Goal: Information Seeking & Learning: Learn about a topic

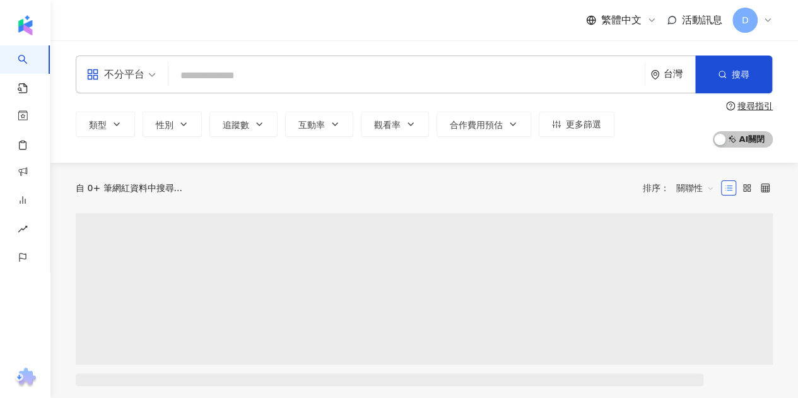
click at [249, 80] on input "search" at bounding box center [407, 76] width 466 height 24
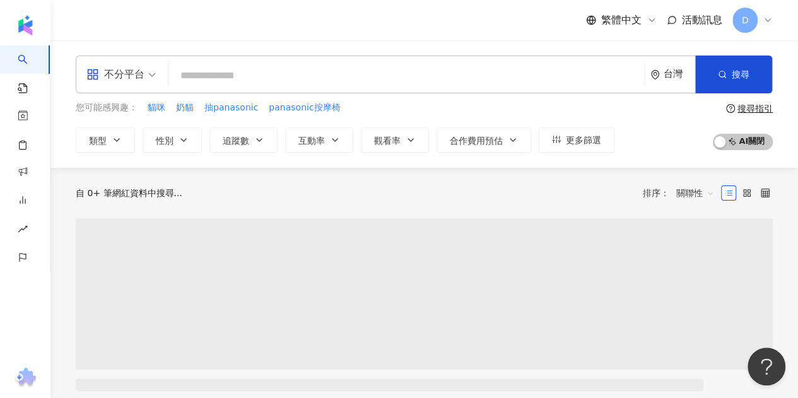
click at [303, 59] on div "不分平台 台灣 搜尋" at bounding box center [424, 75] width 697 height 38
click at [302, 74] on input "search" at bounding box center [407, 76] width 466 height 24
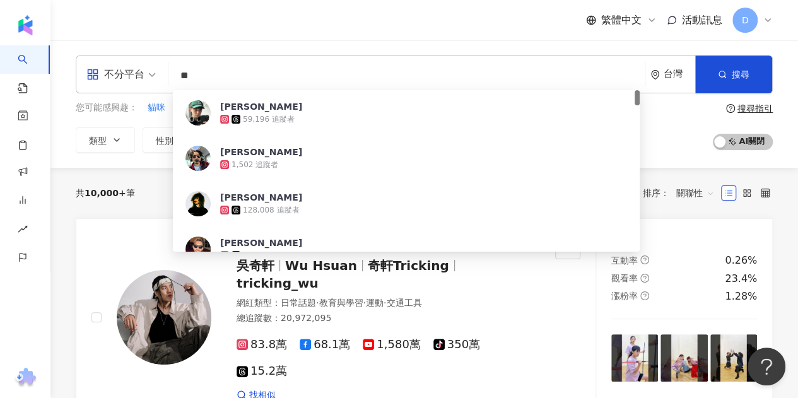
type input "*"
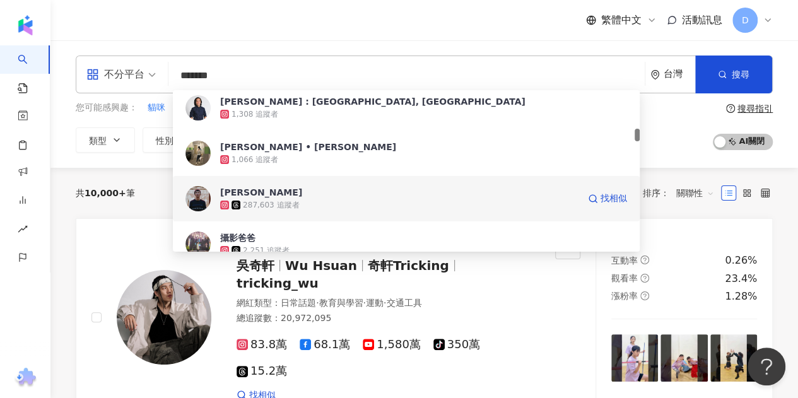
scroll to position [316, 0]
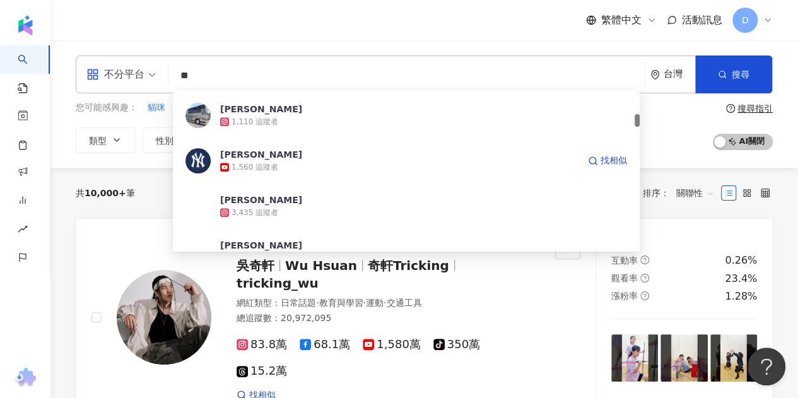
type input "*"
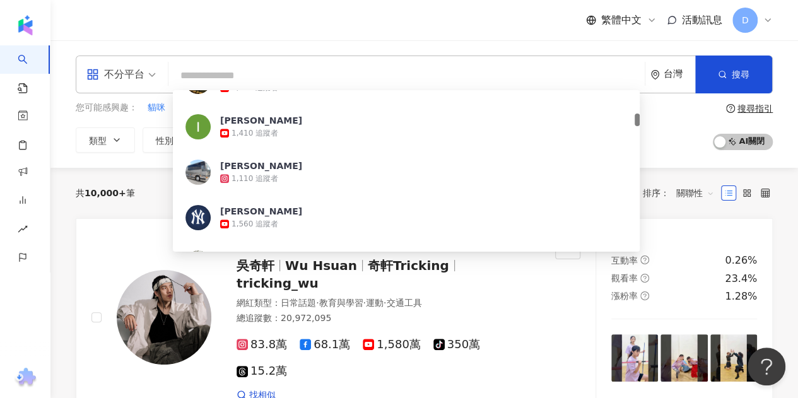
type input "*"
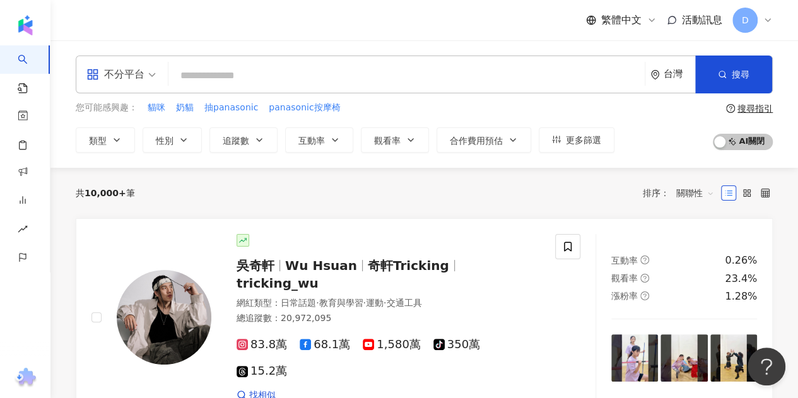
type input "*"
type input "**"
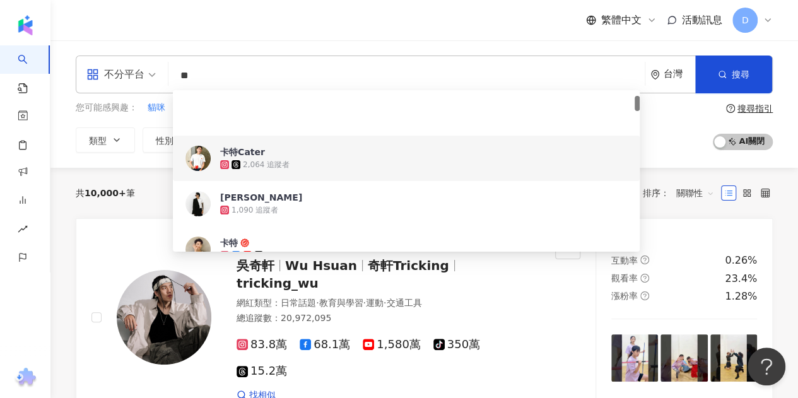
scroll to position [63, 0]
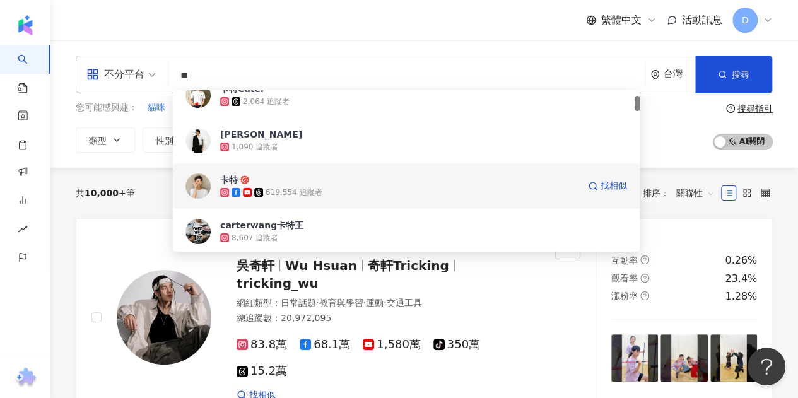
click at [336, 190] on div "619,554 追蹤者" at bounding box center [399, 192] width 359 height 13
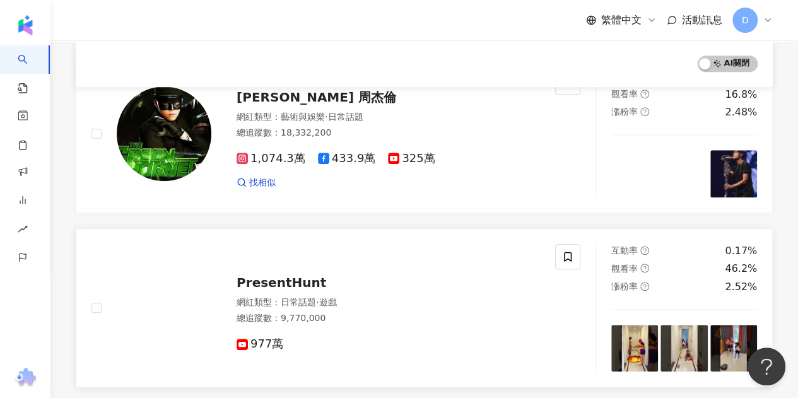
scroll to position [249, 0]
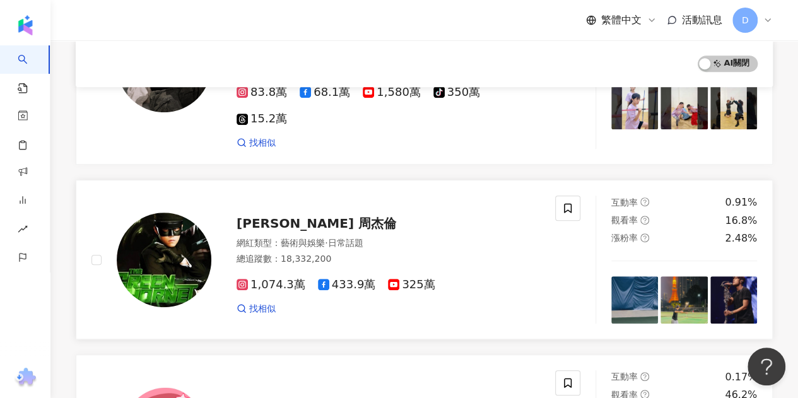
click at [309, 216] on span "Jay Chou 周杰倫" at bounding box center [317, 223] width 160 height 15
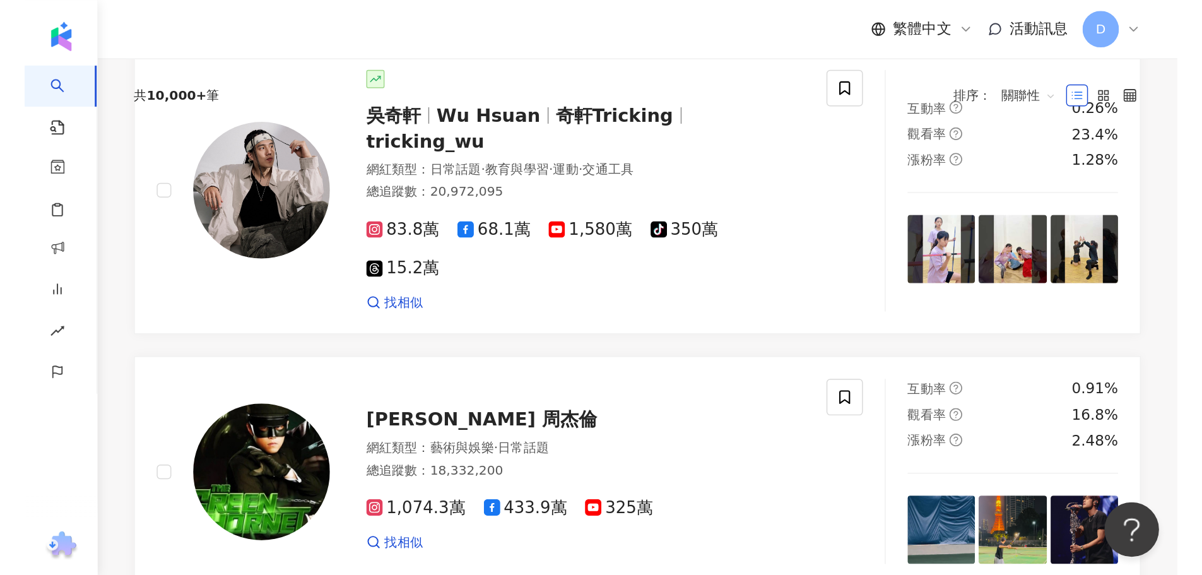
scroll to position [0, 0]
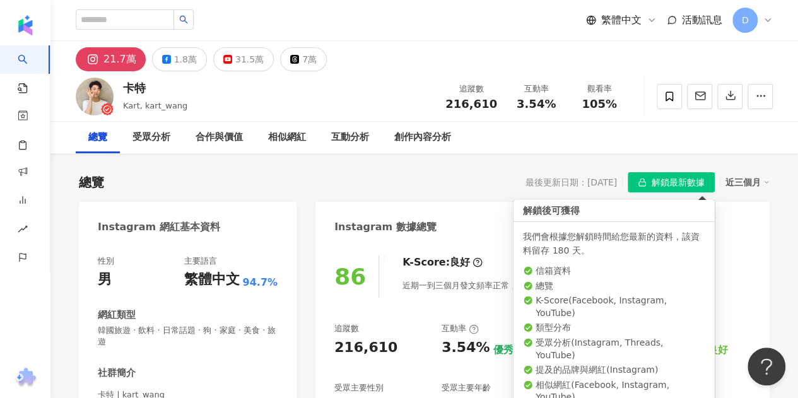
click at [664, 181] on span "解鎖最新數據" at bounding box center [678, 183] width 53 height 20
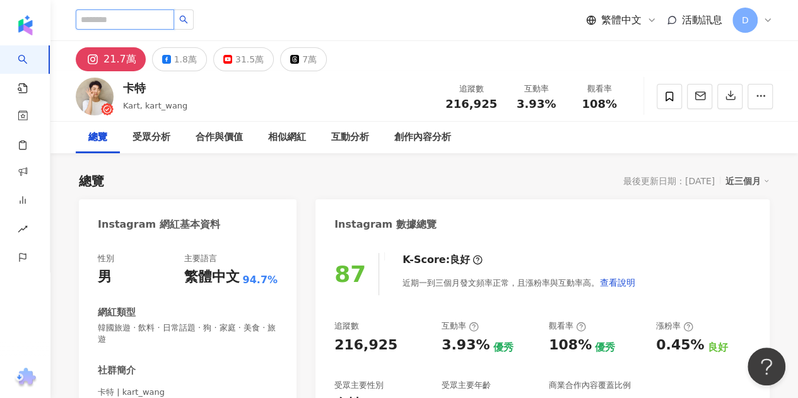
click at [154, 18] on input "search" at bounding box center [125, 19] width 98 height 20
type input "*"
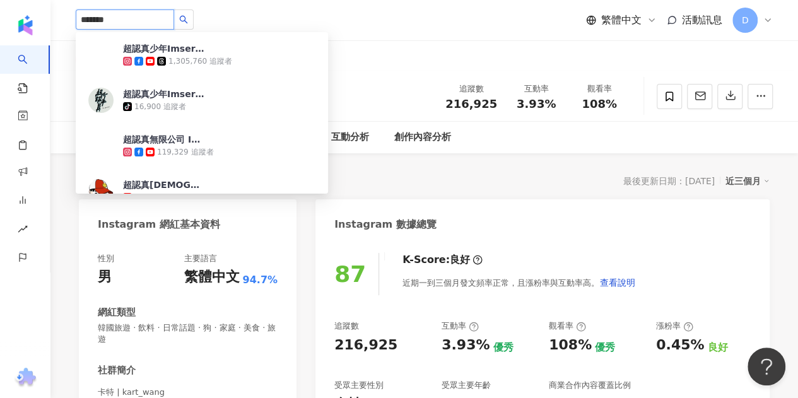
type input "*****"
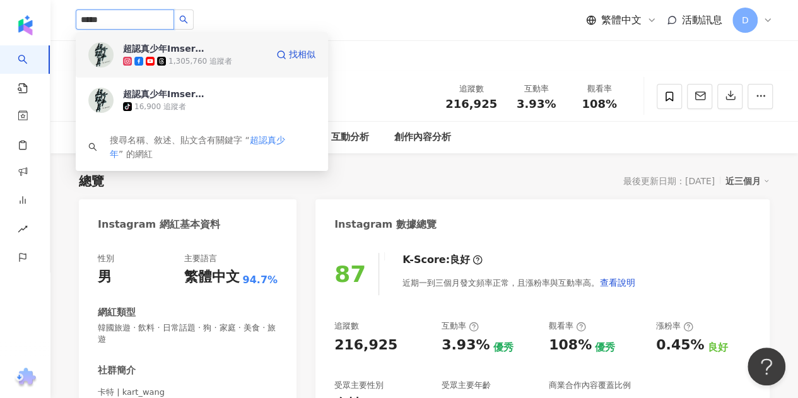
click at [226, 47] on div "超認真少年Imserious 1,305,760 追蹤者" at bounding box center [195, 54] width 144 height 25
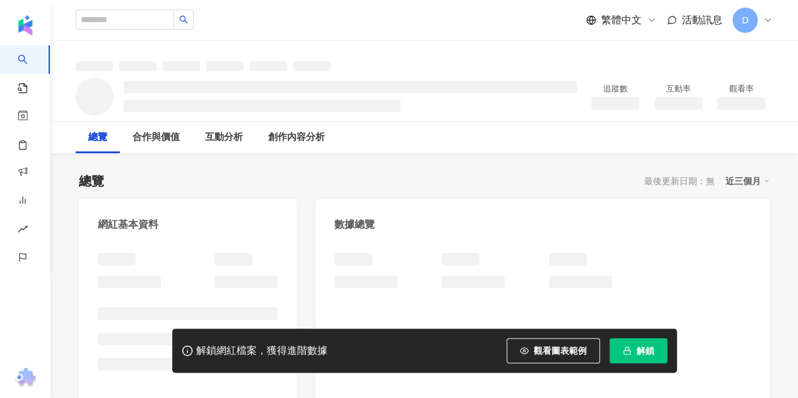
click at [646, 349] on span "解鎖" at bounding box center [646, 351] width 18 height 10
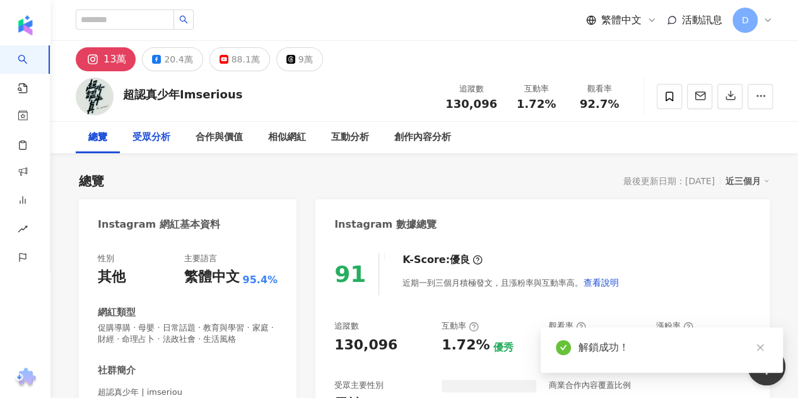
click at [761, 350] on icon "close" at bounding box center [760, 347] width 9 height 9
click at [199, 175] on div "總覽 最後更新日期：2025/10/7 近三個月" at bounding box center [424, 181] width 691 height 18
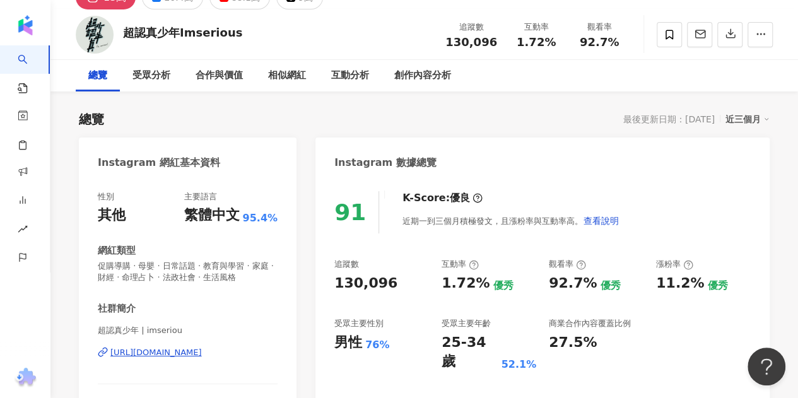
scroll to position [63, 0]
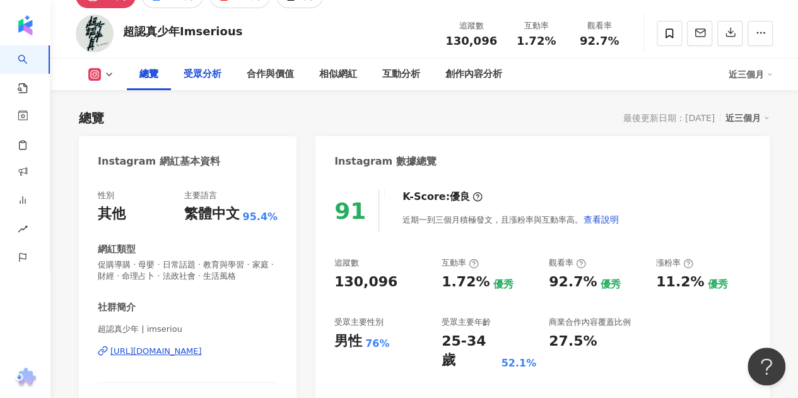
click at [229, 90] on div "受眾分析" at bounding box center [202, 75] width 63 height 32
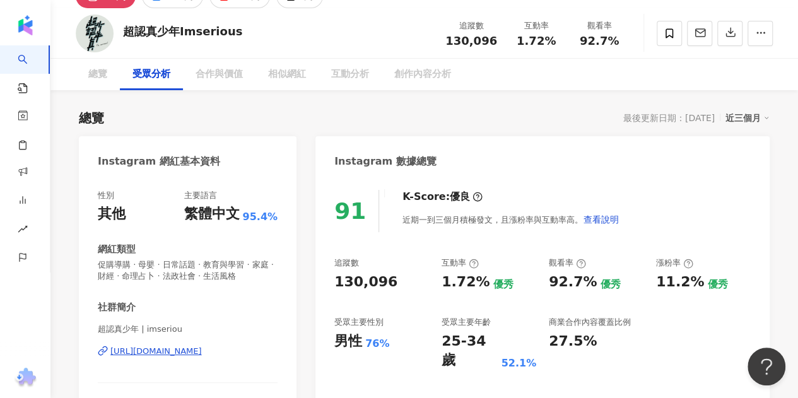
scroll to position [1078, 0]
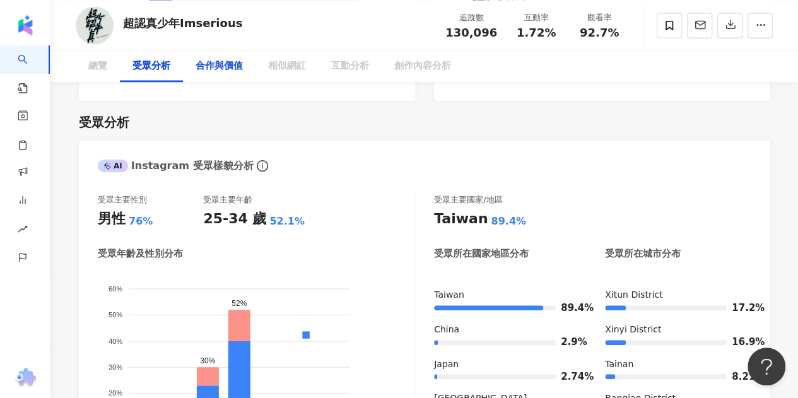
click at [234, 71] on div "合作與價值" at bounding box center [219, 66] width 47 height 15
click at [227, 62] on div "合作與價值" at bounding box center [219, 66] width 47 height 15
click at [228, 71] on div "合作與價值" at bounding box center [219, 66] width 47 height 15
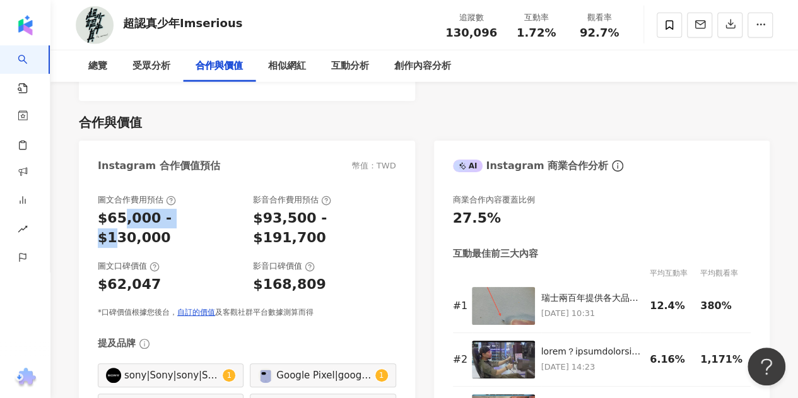
drag, startPoint x: 138, startPoint y: 204, endPoint x: 196, endPoint y: 213, distance: 58.7
click at [195, 213] on div "圖文合作費用預估 $65,000 - $130,000 影音合作費用預估 $93,500 - $191,700 圖文口碑價值 $62,047 影音口碑價值 $…" at bounding box center [247, 256] width 299 height 124
click at [196, 212] on div "圖文合作費用預估 $65,000 - $130,000 影音合作費用預估 $93,500 - $191,700 圖文口碑價值 $62,047 影音口碑價值 $…" at bounding box center [247, 256] width 299 height 124
click at [257, 214] on div "圖文合作費用預估 $65,000 - $130,000 影音合作費用預估 $93,500 - $191,700 圖文口碑價值 $62,047 影音口碑價值 $…" at bounding box center [247, 256] width 299 height 124
drag, startPoint x: 270, startPoint y: 204, endPoint x: 307, endPoint y: 210, distance: 37.0
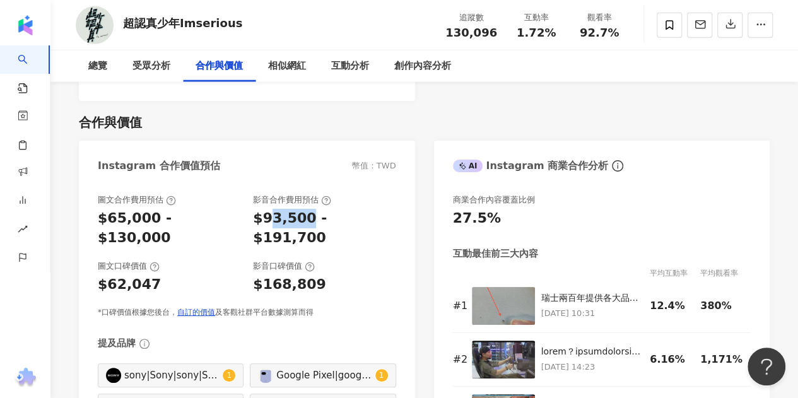
click at [306, 209] on div "$93,500 - $191,700" at bounding box center [324, 228] width 143 height 39
click at [162, 209] on div "$65,000 - $130,000" at bounding box center [169, 228] width 143 height 39
click at [117, 209] on div "$65,000 - $130,000" at bounding box center [169, 228] width 143 height 39
drag, startPoint x: 119, startPoint y: 198, endPoint x: 171, endPoint y: 199, distance: 52.4
click at [171, 209] on div "$65,000 - $130,000" at bounding box center [169, 228] width 143 height 39
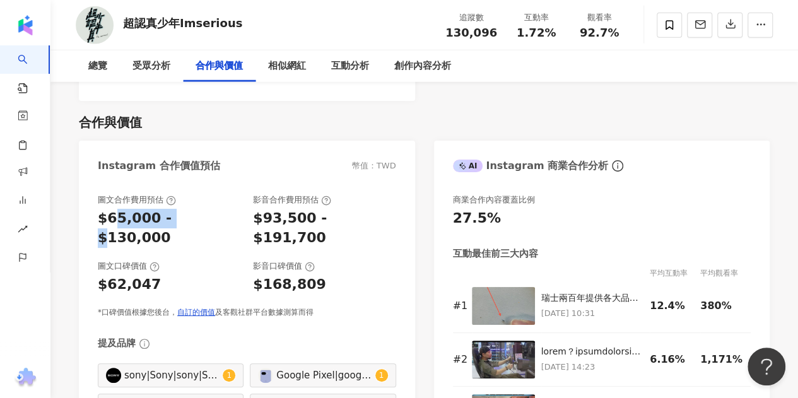
click at [170, 209] on div "$65,000 - $130,000" at bounding box center [169, 228] width 143 height 39
click at [173, 209] on div "$65,000 - $130,000" at bounding box center [169, 228] width 143 height 39
drag, startPoint x: 167, startPoint y: 201, endPoint x: 222, endPoint y: 206, distance: 55.7
click at [222, 209] on div "$65,000 - $130,000" at bounding box center [169, 228] width 143 height 39
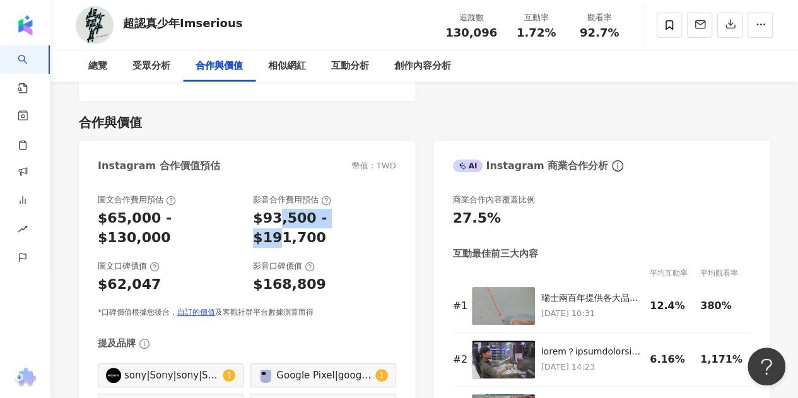
drag, startPoint x: 275, startPoint y: 200, endPoint x: 355, endPoint y: 206, distance: 80.4
click at [355, 209] on div "$93,500 - $191,700" at bounding box center [324, 228] width 143 height 39
click at [360, 209] on div "$93,500 - $191,700" at bounding box center [324, 228] width 143 height 39
drag, startPoint x: 261, startPoint y: 199, endPoint x: 338, endPoint y: 194, distance: 77.2
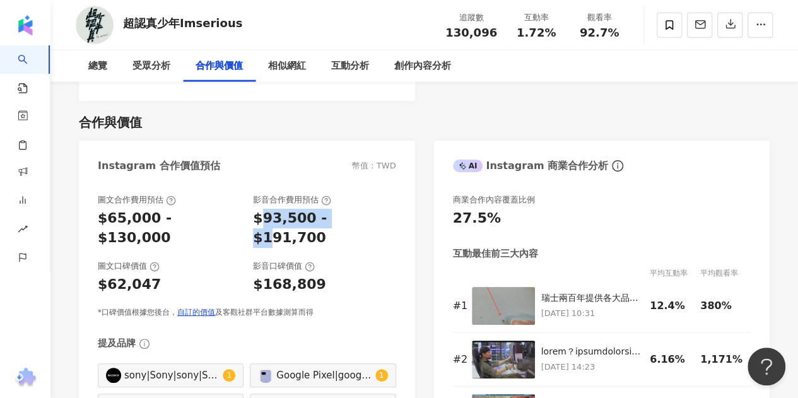
click at [338, 209] on div "$93,500 - $191,700" at bounding box center [324, 228] width 143 height 39
click at [343, 209] on div "$93,500 - $191,700" at bounding box center [324, 228] width 143 height 39
drag, startPoint x: 283, startPoint y: 205, endPoint x: 391, endPoint y: 292, distance: 139.1
click at [359, 266] on div "圖文合作費用預估 $65,000 - $130,000 影音合作費用預估 $93,500 - $191,700 圖文口碑價值 $62,047 影音口碑價值 $…" at bounding box center [247, 256] width 299 height 124
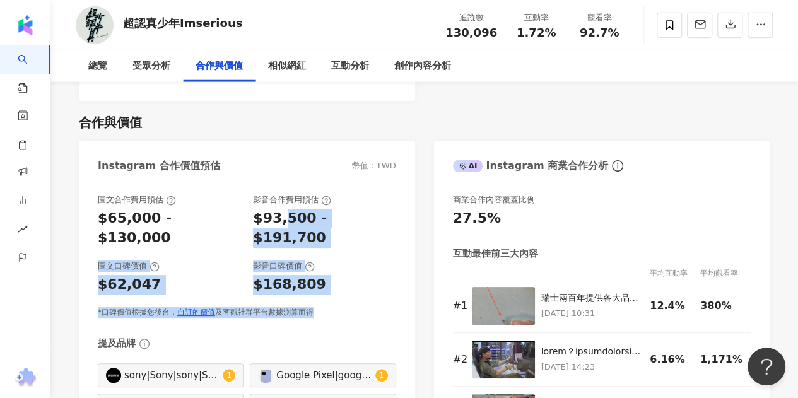
click at [345, 275] on div "$168,809" at bounding box center [324, 285] width 143 height 20
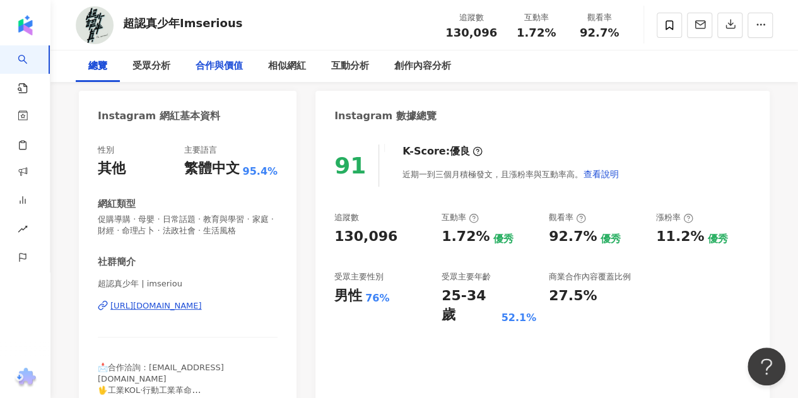
scroll to position [0, 0]
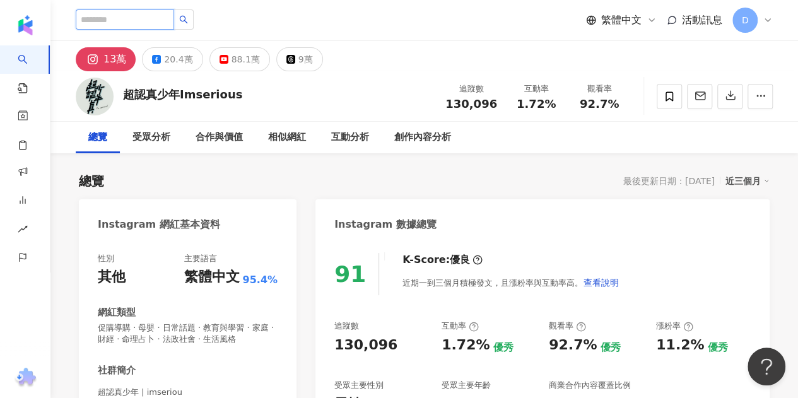
click at [148, 17] on input "search" at bounding box center [125, 19] width 98 height 20
type input "*"
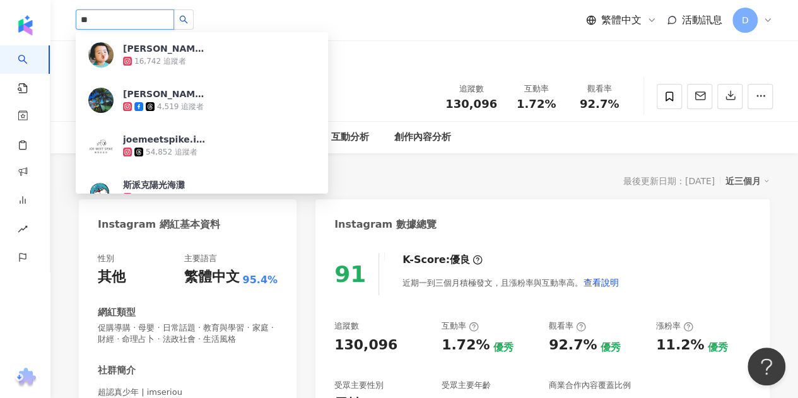
type input "*"
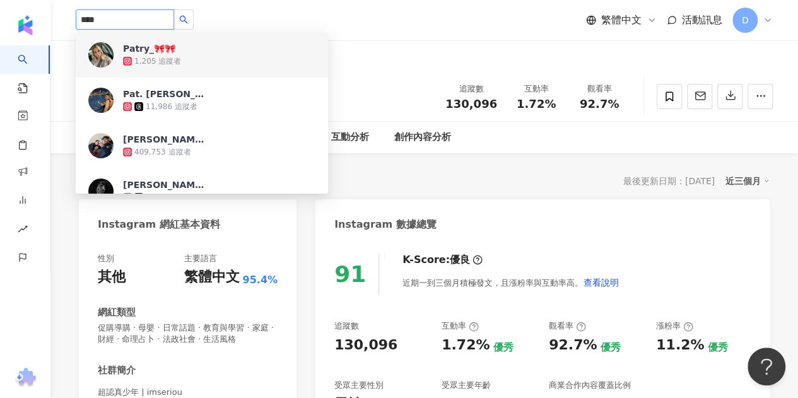
drag, startPoint x: 174, startPoint y: 17, endPoint x: 0, endPoint y: 32, distance: 174.9
paste input "*******"
type input "**********"
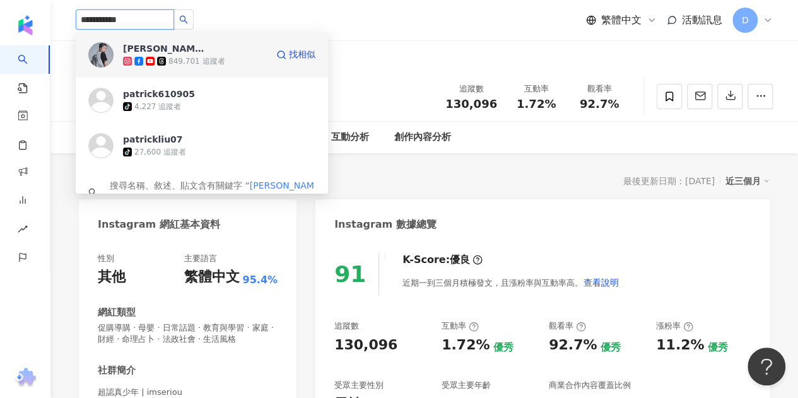
click at [228, 56] on div "849,701 追蹤者" at bounding box center [195, 61] width 144 height 13
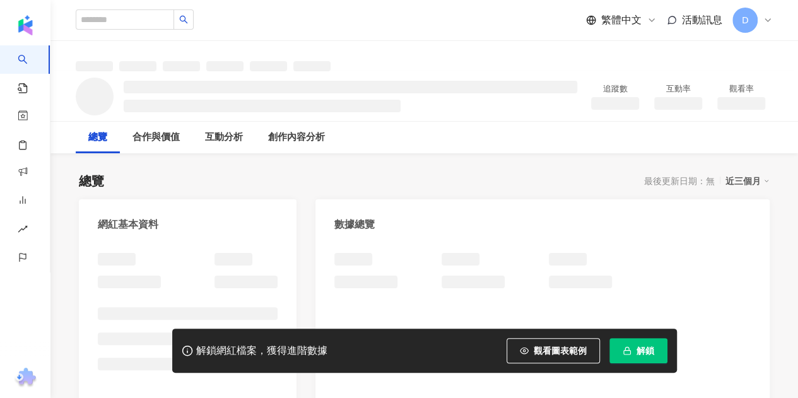
click at [639, 355] on span "解鎖" at bounding box center [646, 351] width 18 height 10
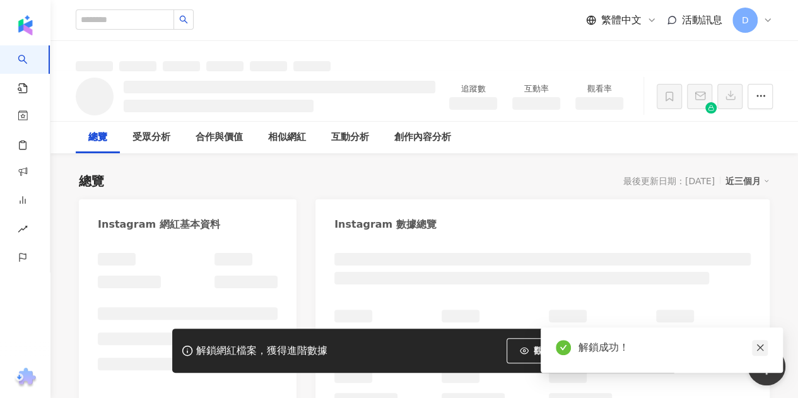
click at [763, 348] on icon "close" at bounding box center [760, 347] width 9 height 9
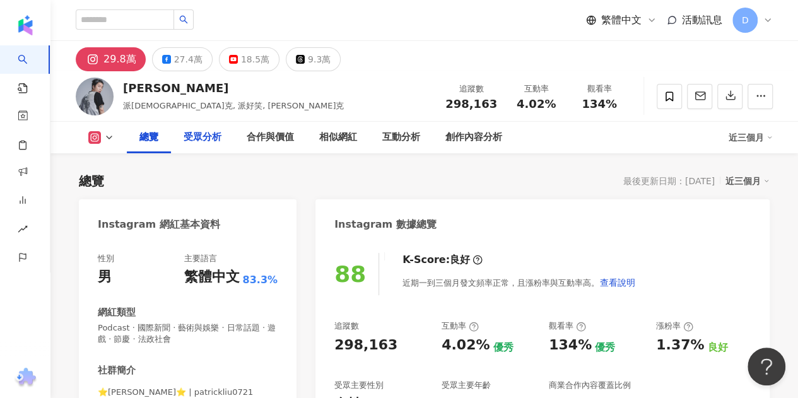
click at [193, 140] on div "受眾分析" at bounding box center [203, 137] width 38 height 15
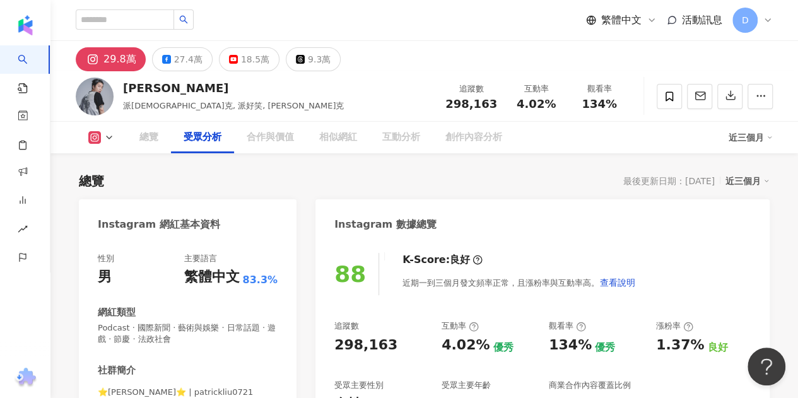
scroll to position [1110, 0]
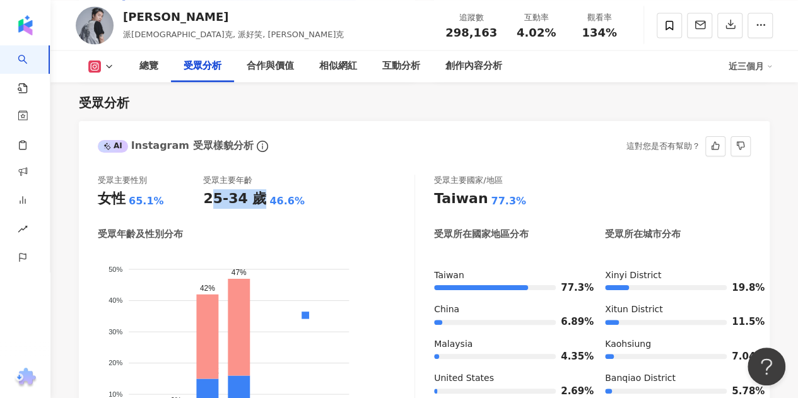
drag, startPoint x: 208, startPoint y: 204, endPoint x: 267, endPoint y: 217, distance: 60.2
click at [267, 217] on div "受眾主要性別 女性 65.1% 受眾主要年齡 25-34 歲 46.6% 受眾年齡及性別分布 男性 女性 50% 50% 40% 40% 30% 30% 20…" at bounding box center [256, 316] width 317 height 282
drag, startPoint x: 110, startPoint y: 207, endPoint x: 140, endPoint y: 209, distance: 30.4
click at [139, 209] on div "女性 65.1%" at bounding box center [150, 199] width 105 height 20
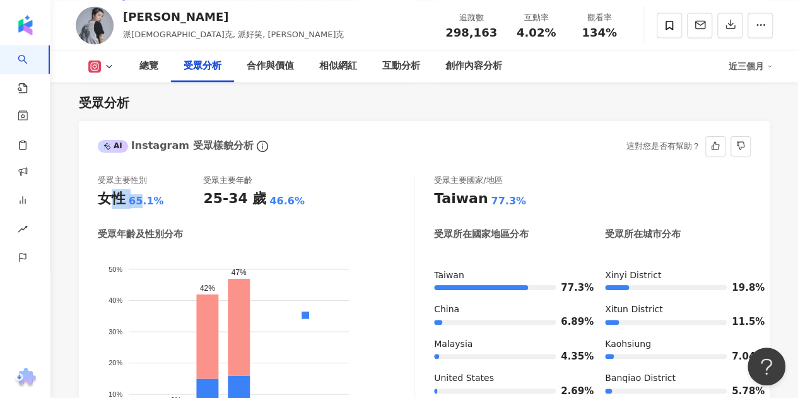
click at [140, 208] on div "65.1%" at bounding box center [146, 201] width 35 height 14
drag, startPoint x: 165, startPoint y: 203, endPoint x: 93, endPoint y: 207, distance: 72.1
click at [93, 207] on div "受眾主要性別 女性 65.1% 受眾主要年齡 25-34 歲 46.6% 受眾年齡及性別分布 男性 女性 50% 50% 40% 40% 30% 30% 20…" at bounding box center [424, 319] width 691 height 314
drag, startPoint x: 105, startPoint y: 199, endPoint x: 155, endPoint y: 202, distance: 50.6
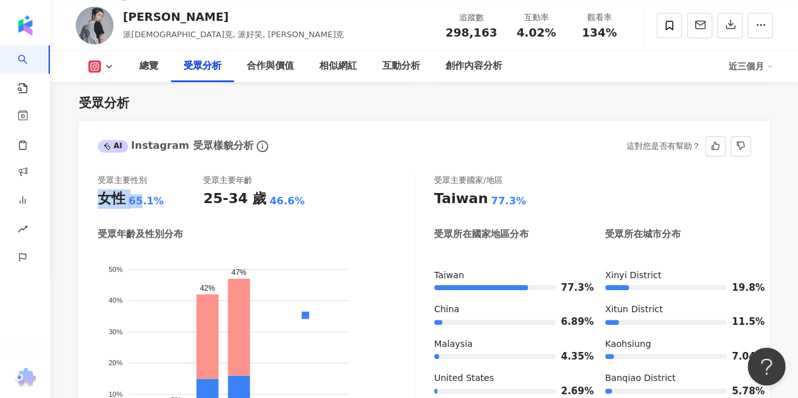
click at [155, 202] on div "女性 65.1%" at bounding box center [150, 199] width 105 height 20
click at [156, 202] on div "65.1%" at bounding box center [146, 201] width 35 height 14
drag, startPoint x: 217, startPoint y: 204, endPoint x: 290, endPoint y: 206, distance: 73.2
click at [289, 206] on div "25-34 歲 46.6%" at bounding box center [255, 199] width 105 height 20
click at [290, 206] on div "46.6%" at bounding box center [287, 201] width 35 height 14
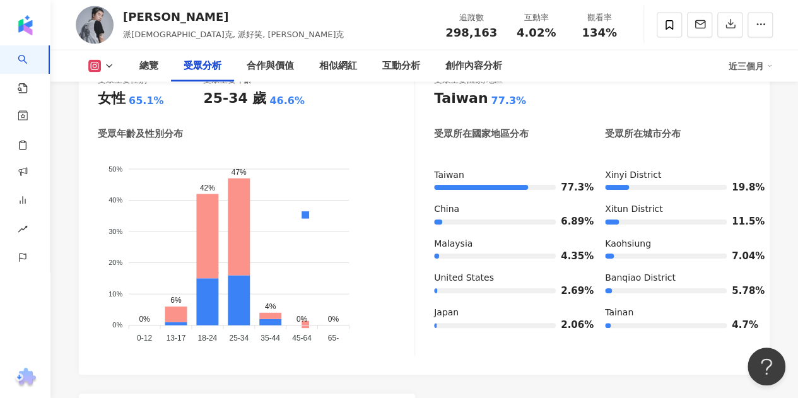
scroll to position [1173, 0]
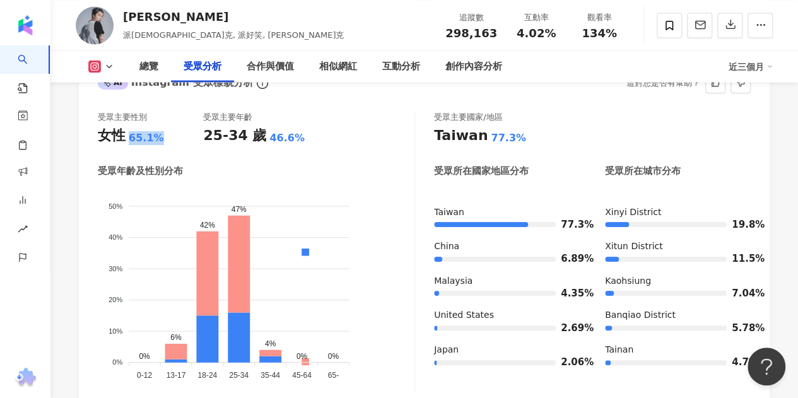
drag, startPoint x: 133, startPoint y: 139, endPoint x: 166, endPoint y: 145, distance: 33.2
click at [165, 145] on div "女性 65.1%" at bounding box center [150, 136] width 105 height 20
click at [166, 145] on div "女性 65.1%" at bounding box center [150, 136] width 105 height 20
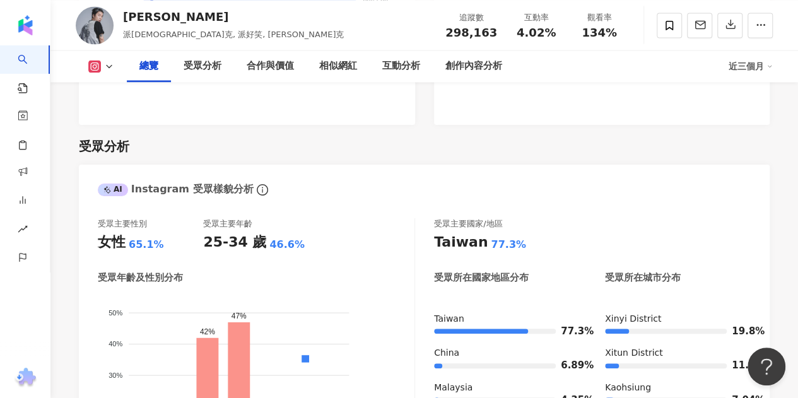
scroll to position [1047, 0]
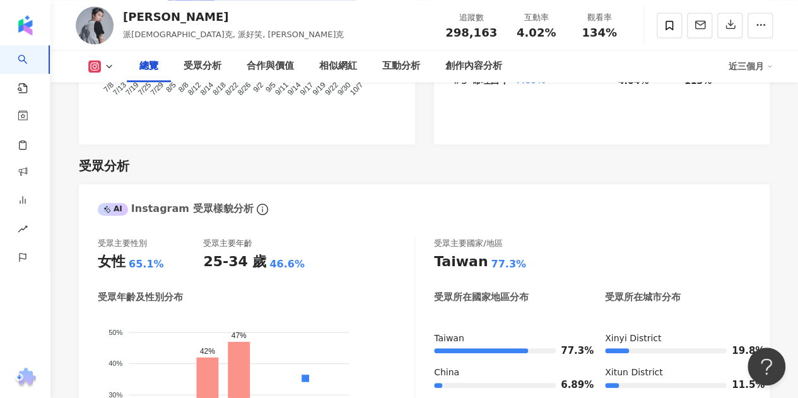
click at [749, 62] on div "近三個月" at bounding box center [751, 66] width 44 height 20
click at [767, 123] on link "近六個月" at bounding box center [756, 119] width 35 height 14
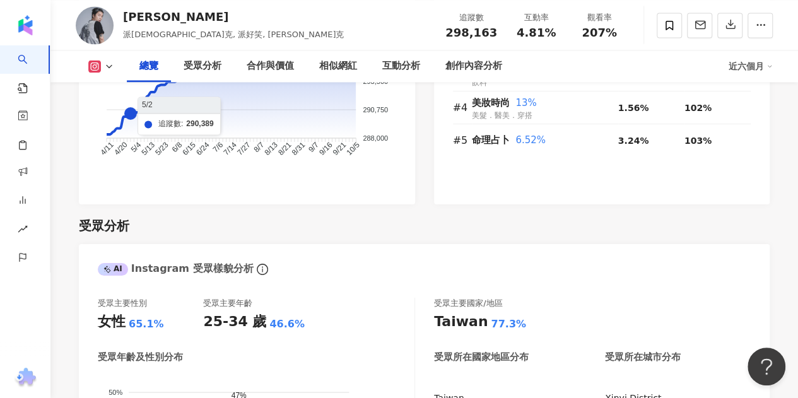
scroll to position [983, 0]
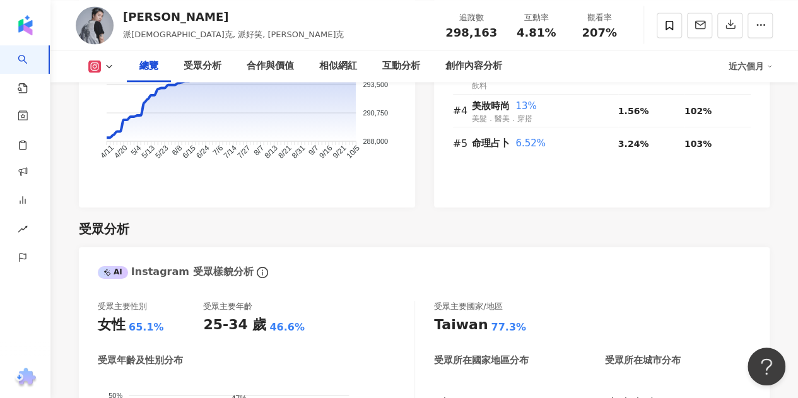
click at [110, 62] on icon at bounding box center [109, 66] width 10 height 10
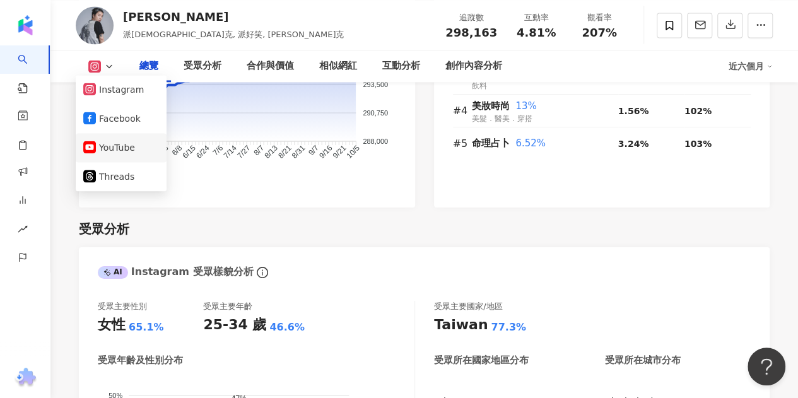
click at [114, 147] on button "YouTube" at bounding box center [121, 148] width 76 height 18
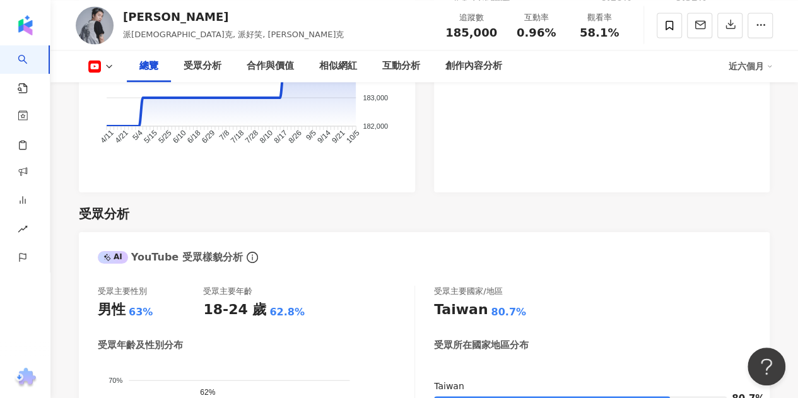
scroll to position [968, 0]
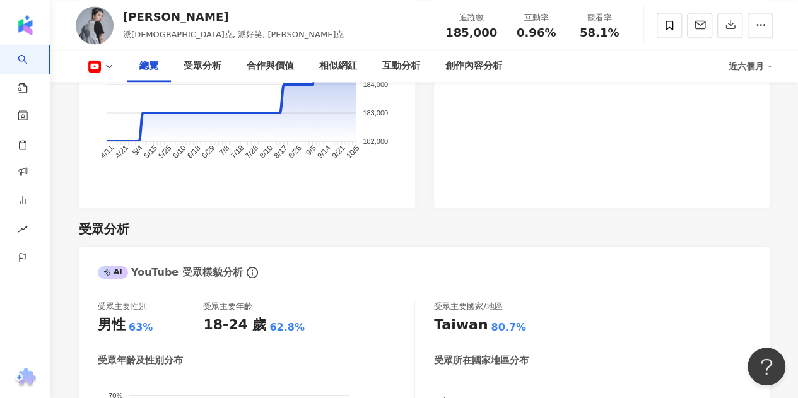
click at [148, 331] on div "63%" at bounding box center [141, 328] width 24 height 14
click at [150, 331] on div "63%" at bounding box center [141, 328] width 24 height 14
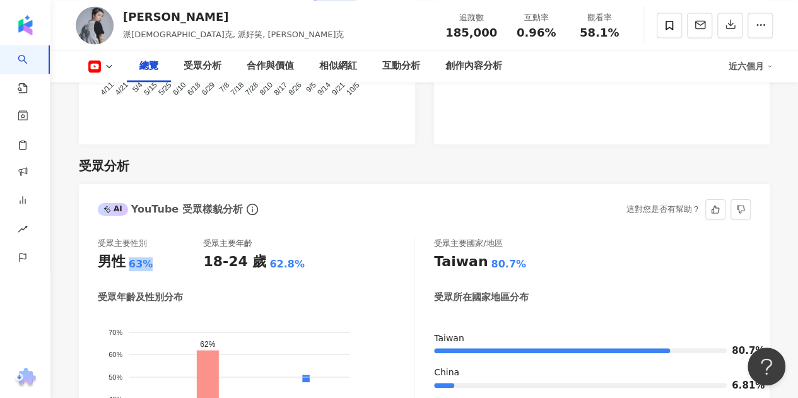
drag, startPoint x: 120, startPoint y: 266, endPoint x: 164, endPoint y: 270, distance: 44.3
click at [163, 270] on div "男性 63%" at bounding box center [150, 262] width 105 height 20
click at [164, 270] on div "男性 63%" at bounding box center [150, 262] width 105 height 20
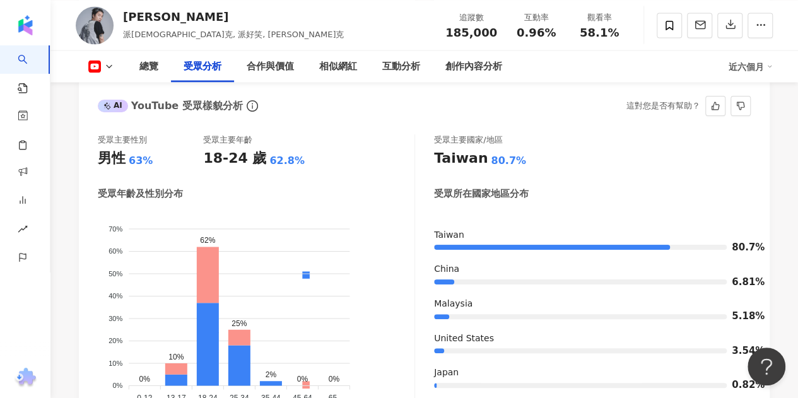
scroll to position [1158, 0]
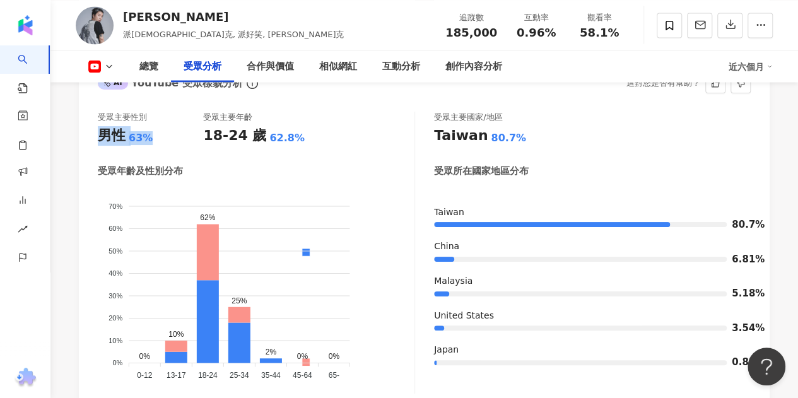
drag, startPoint x: 108, startPoint y: 139, endPoint x: 151, endPoint y: 142, distance: 43.0
click at [151, 142] on div "男性 63%" at bounding box center [150, 136] width 105 height 20
click at [228, 206] on foreignobject "男性 女性" at bounding box center [256, 285] width 317 height 197
click at [278, 151] on div "受眾主要性別 男性 63% 受眾主要年齡 18-24 歲 62.8% 受眾年齡及性別分布 男性 女性 70% 70% 60% 60% 50% 50% 40% …" at bounding box center [256, 253] width 317 height 282
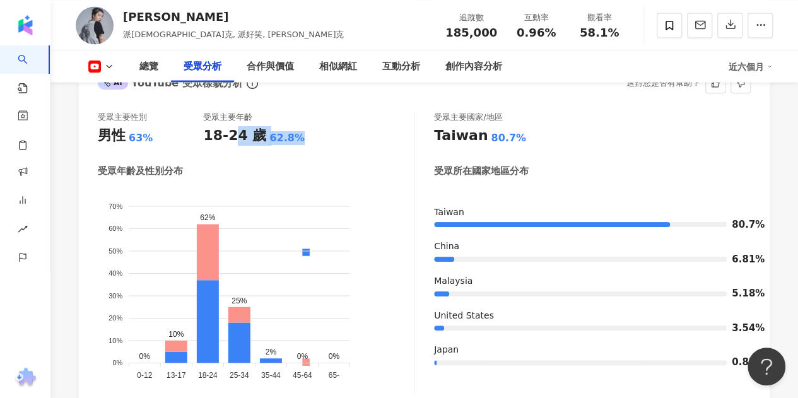
drag, startPoint x: 237, startPoint y: 139, endPoint x: 366, endPoint y: 122, distance: 130.6
click at [356, 123] on div "受眾主要性別 男性 63% 受眾主要年齡 18-24 歲 62.8%" at bounding box center [256, 129] width 317 height 34
click at [366, 122] on div "受眾主要性別 男性 63% 受眾主要年齡 18-24 歲 62.8%" at bounding box center [256, 129] width 317 height 34
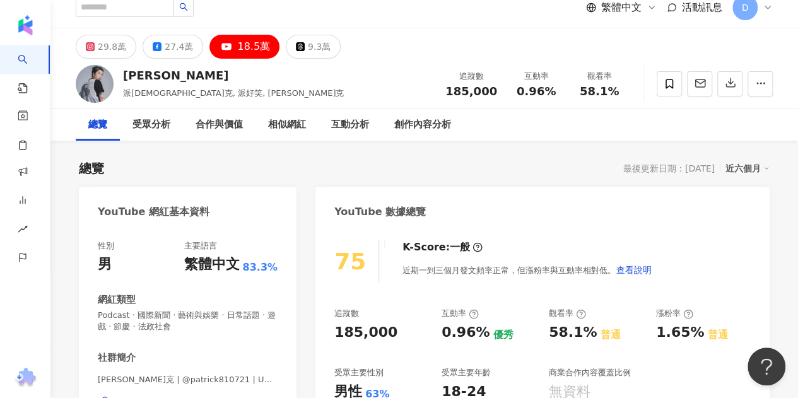
scroll to position [0, 0]
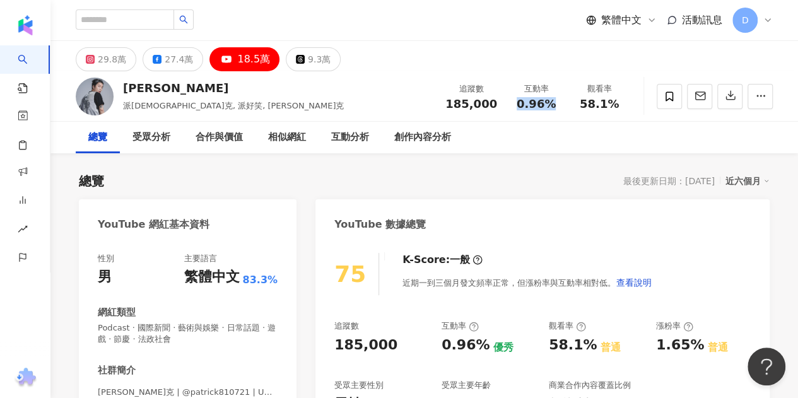
drag, startPoint x: 521, startPoint y: 102, endPoint x: 563, endPoint y: 108, distance: 42.0
click at [563, 108] on div "互動率 0.96%" at bounding box center [536, 96] width 63 height 27
click at [487, 183] on div "總覽 最後更新日期：2025/10/8 近六個月" at bounding box center [424, 181] width 691 height 18
click at [105, 65] on div "29.8萬" at bounding box center [112, 59] width 28 height 18
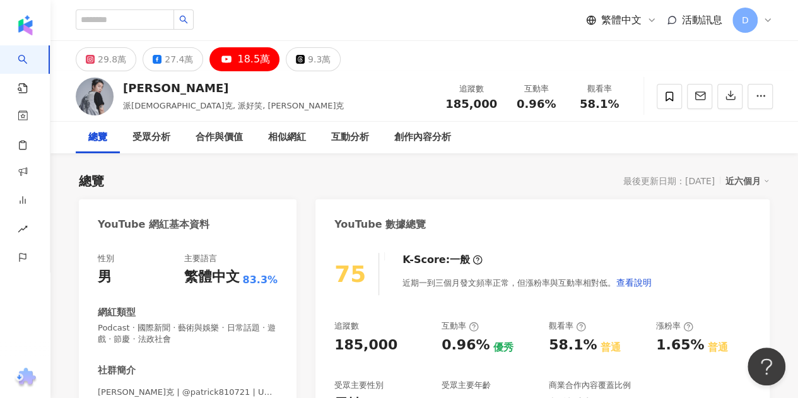
click at [539, 108] on div "0.96%" at bounding box center [537, 104] width 48 height 13
click at [538, 108] on span "0.96%" at bounding box center [536, 104] width 39 height 13
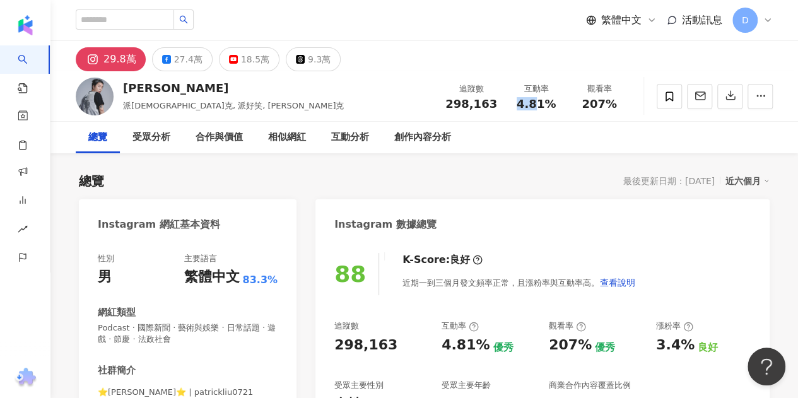
click at [516, 103] on div "4.81%" at bounding box center [537, 104] width 48 height 13
drag, startPoint x: 521, startPoint y: 107, endPoint x: 544, endPoint y: 109, distance: 23.4
click at [544, 109] on span "4.81%" at bounding box center [536, 104] width 39 height 13
click at [546, 107] on span "4.81%" at bounding box center [536, 104] width 39 height 13
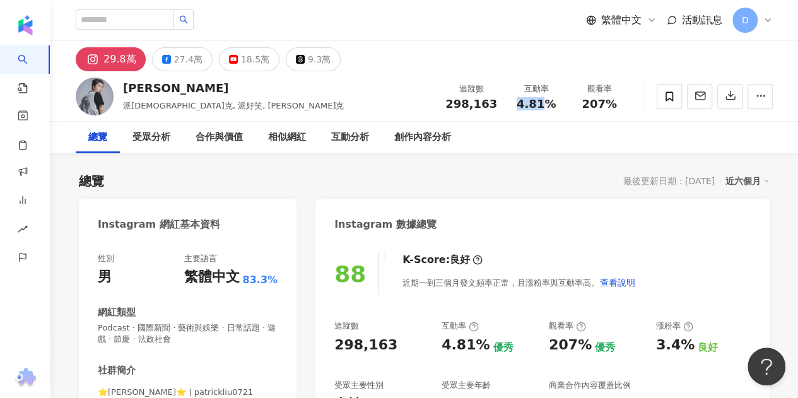
click at [521, 98] on span "4.81%" at bounding box center [536, 104] width 39 height 13
click at [543, 108] on span "4.81%" at bounding box center [536, 104] width 39 height 13
click at [538, 107] on span "4.81%" at bounding box center [536, 104] width 39 height 13
click at [536, 106] on span "4.81%" at bounding box center [536, 104] width 39 height 13
